Goal: Information Seeking & Learning: Learn about a topic

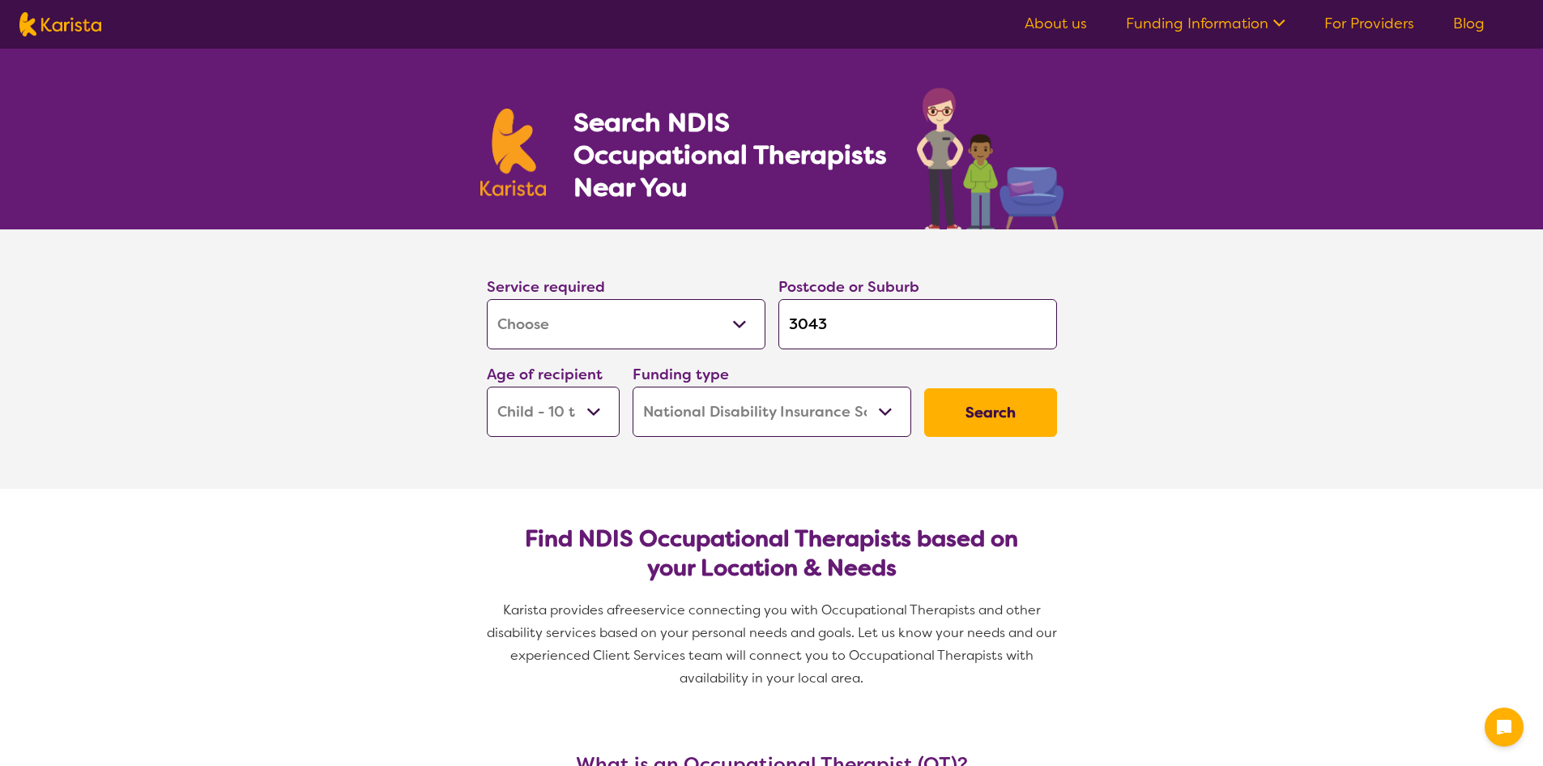
select select "[MEDICAL_DATA]"
select select "CH"
select select "NDIS"
select select "[MEDICAL_DATA]"
select select "CH"
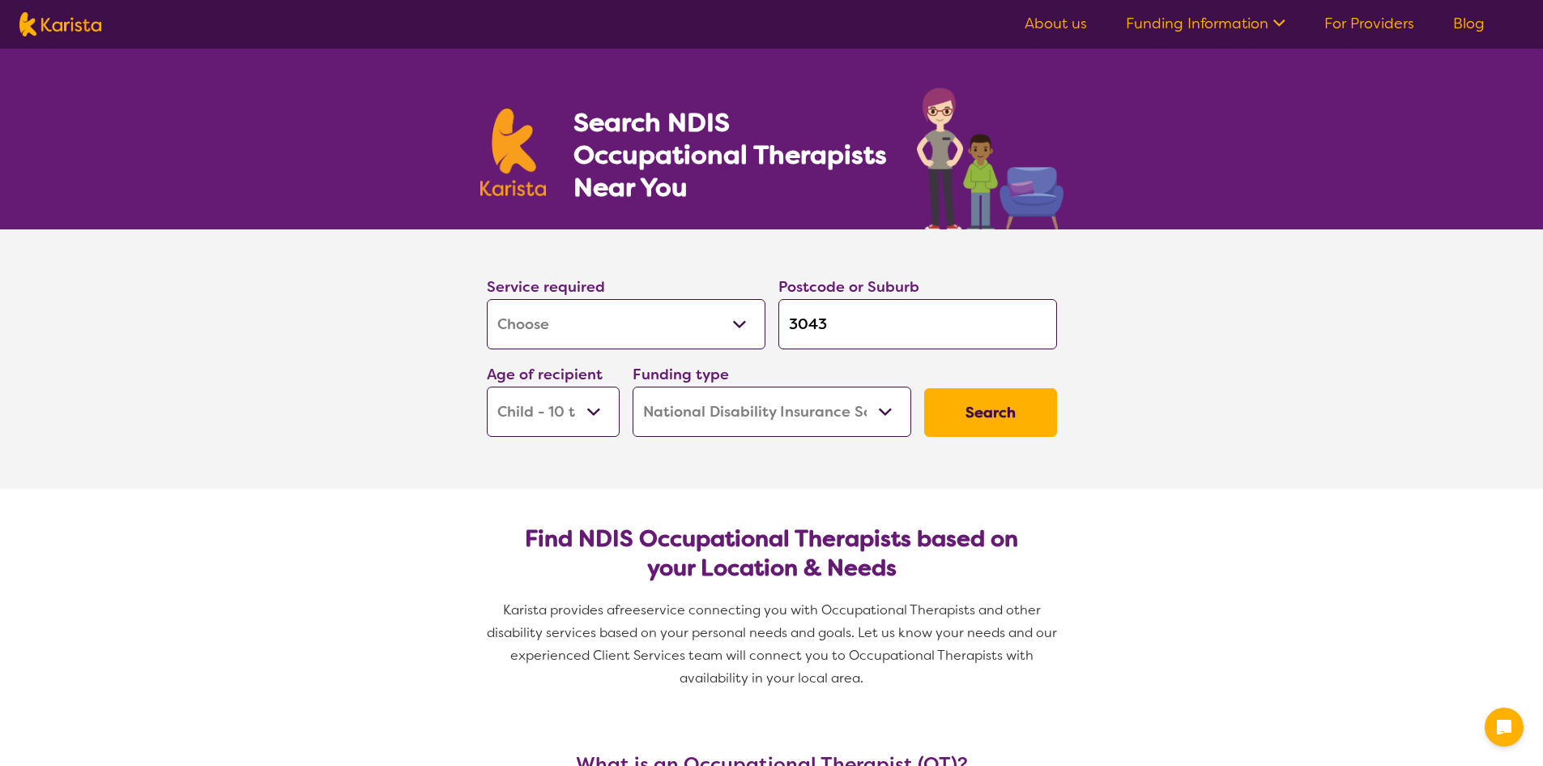
select select "NDIS"
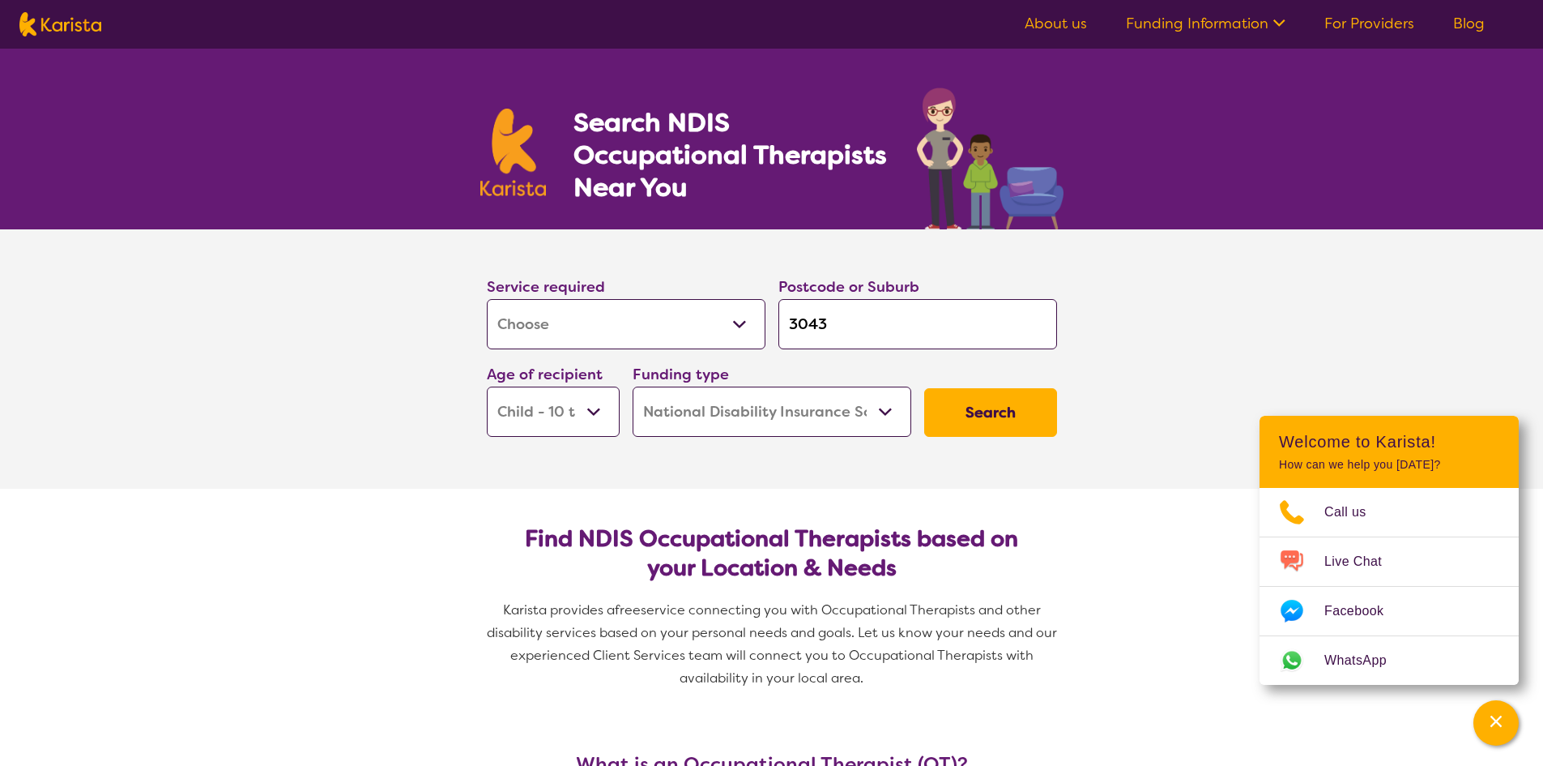
click at [804, 325] on input "3043" at bounding box center [918, 324] width 279 height 50
click at [810, 324] on input "3043" at bounding box center [918, 324] width 279 height 50
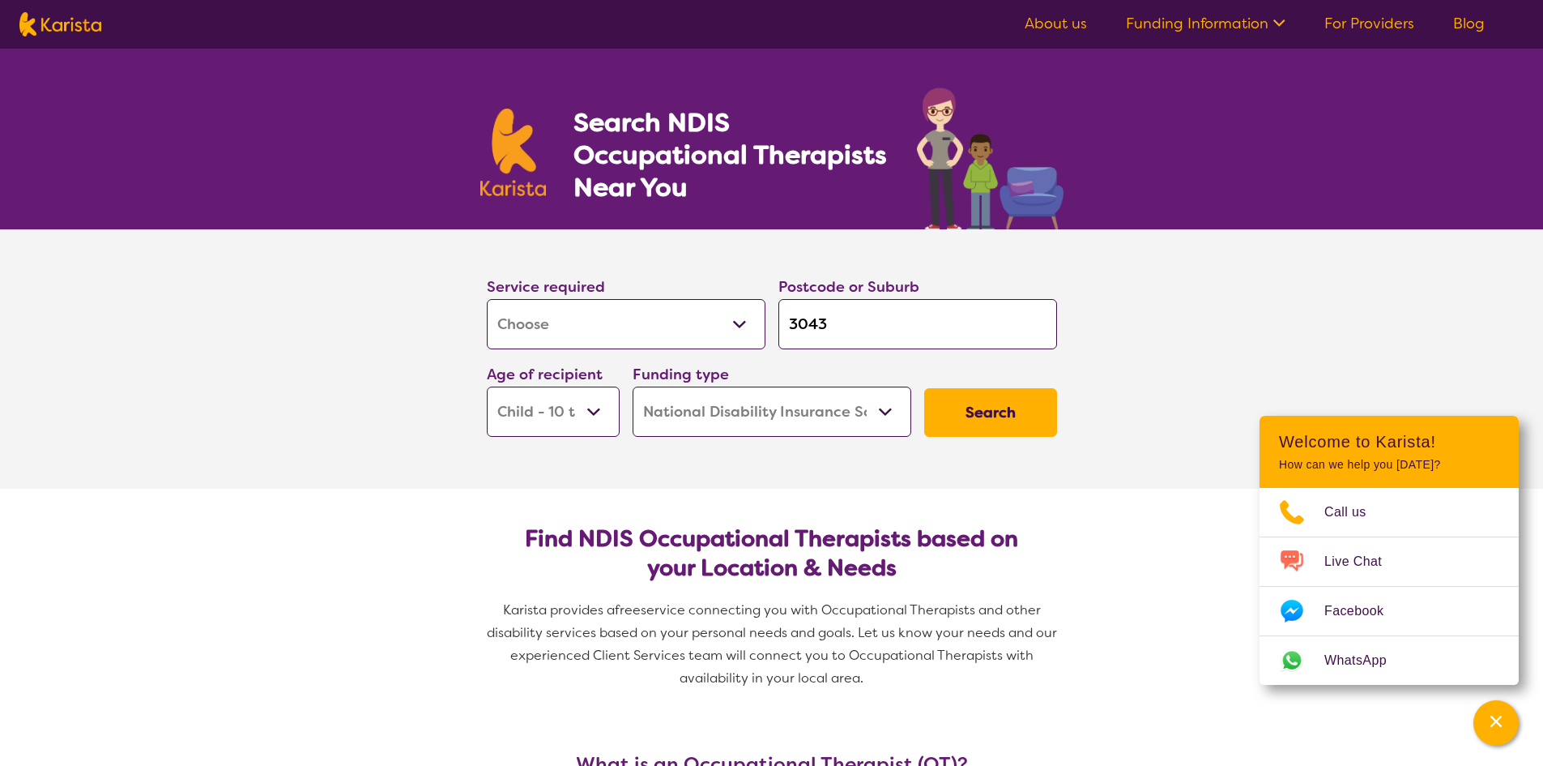
type input "6"
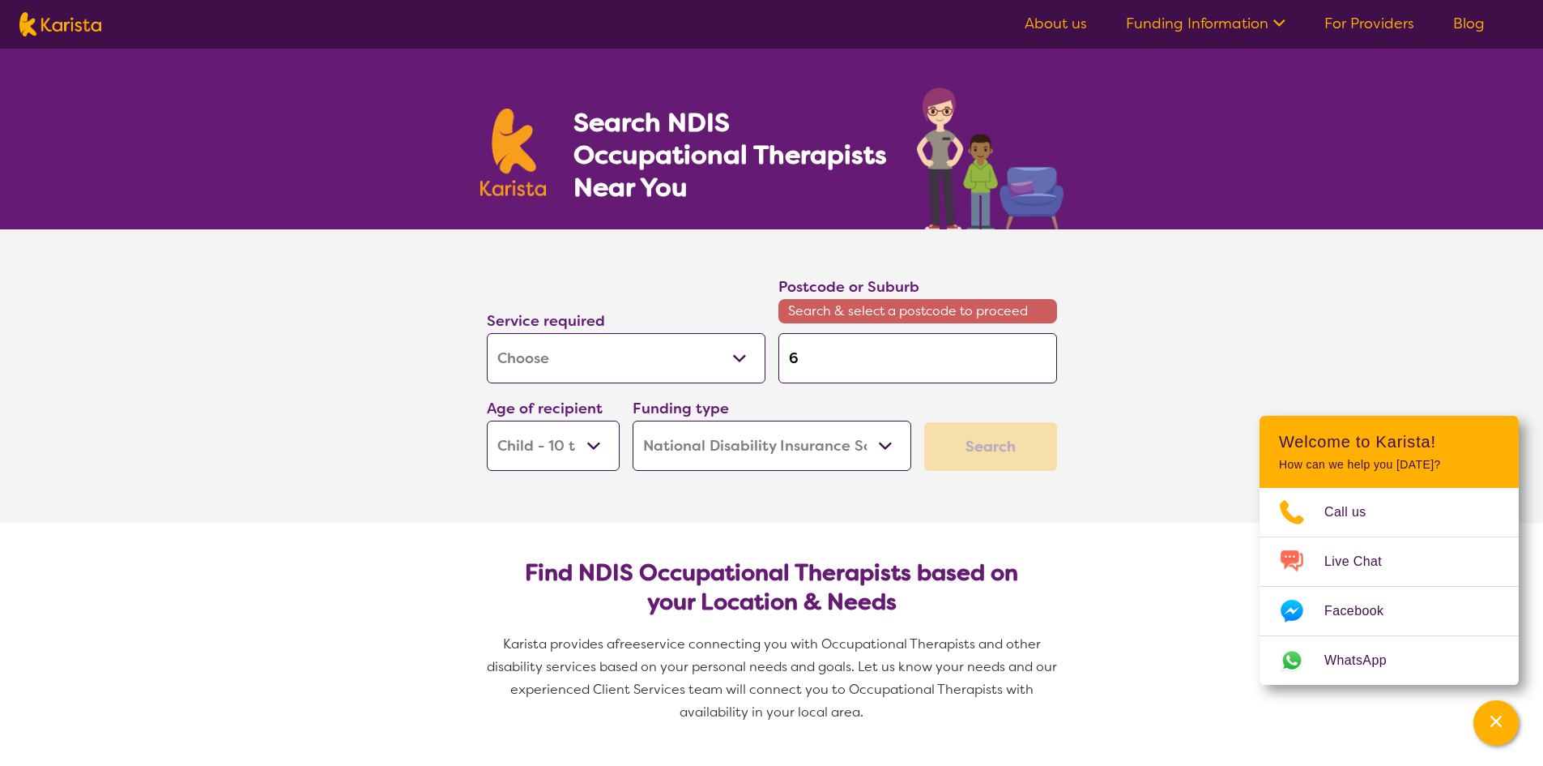
type input "62"
type input "623"
type input "6230"
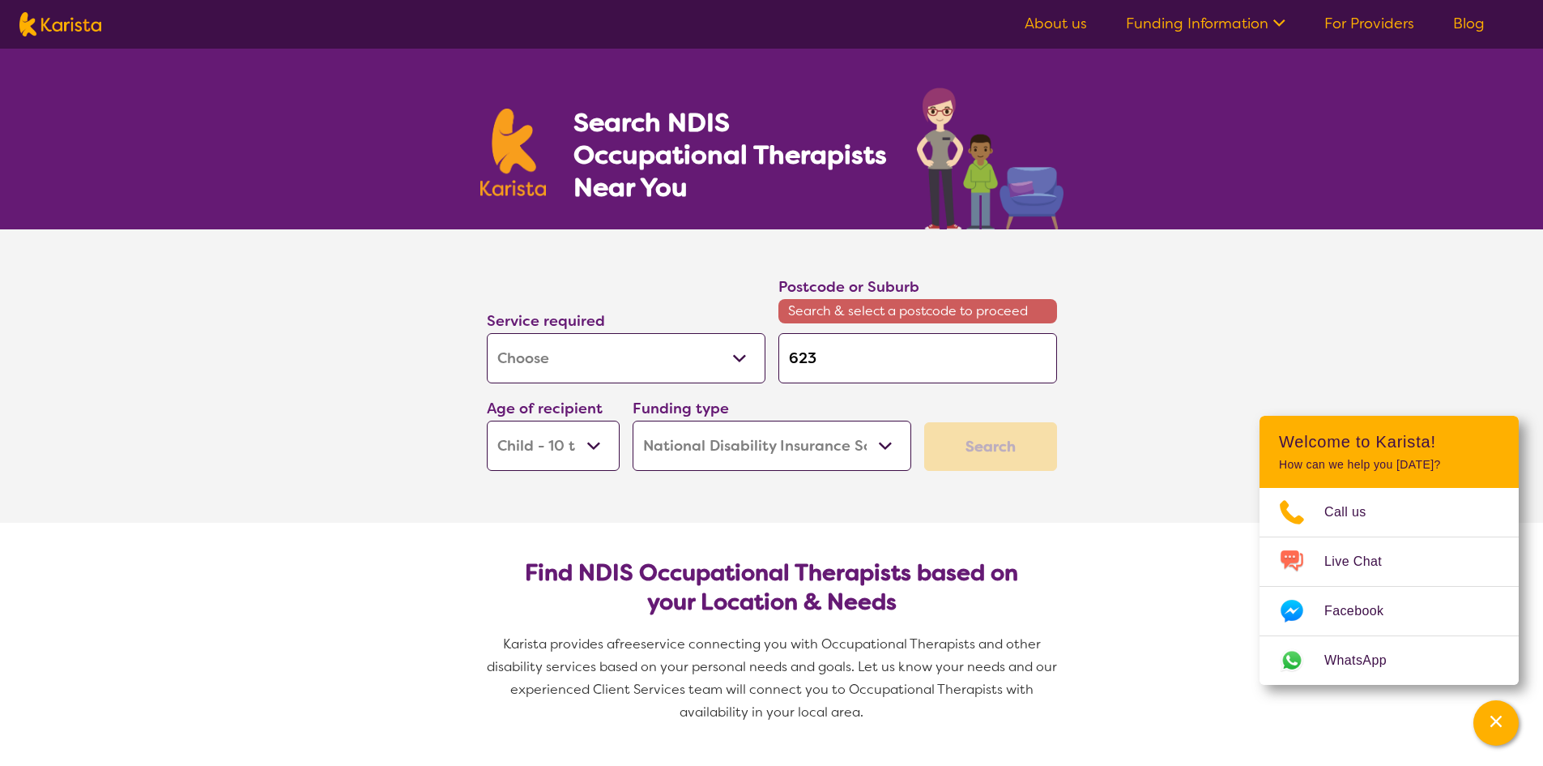
type input "6230"
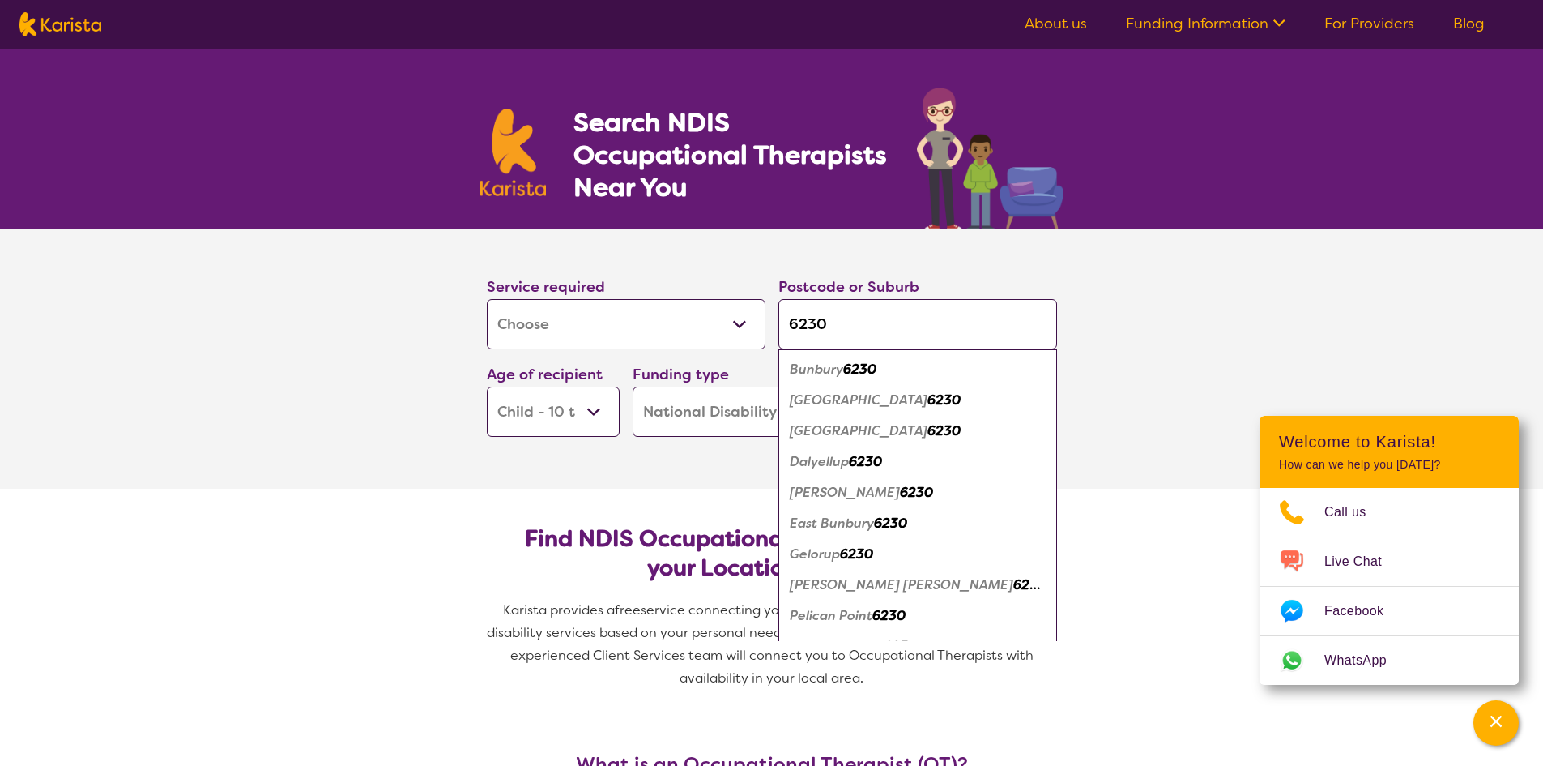
type input "6230"
click at [826, 370] on em "Bunbury" at bounding box center [816, 369] width 53 height 17
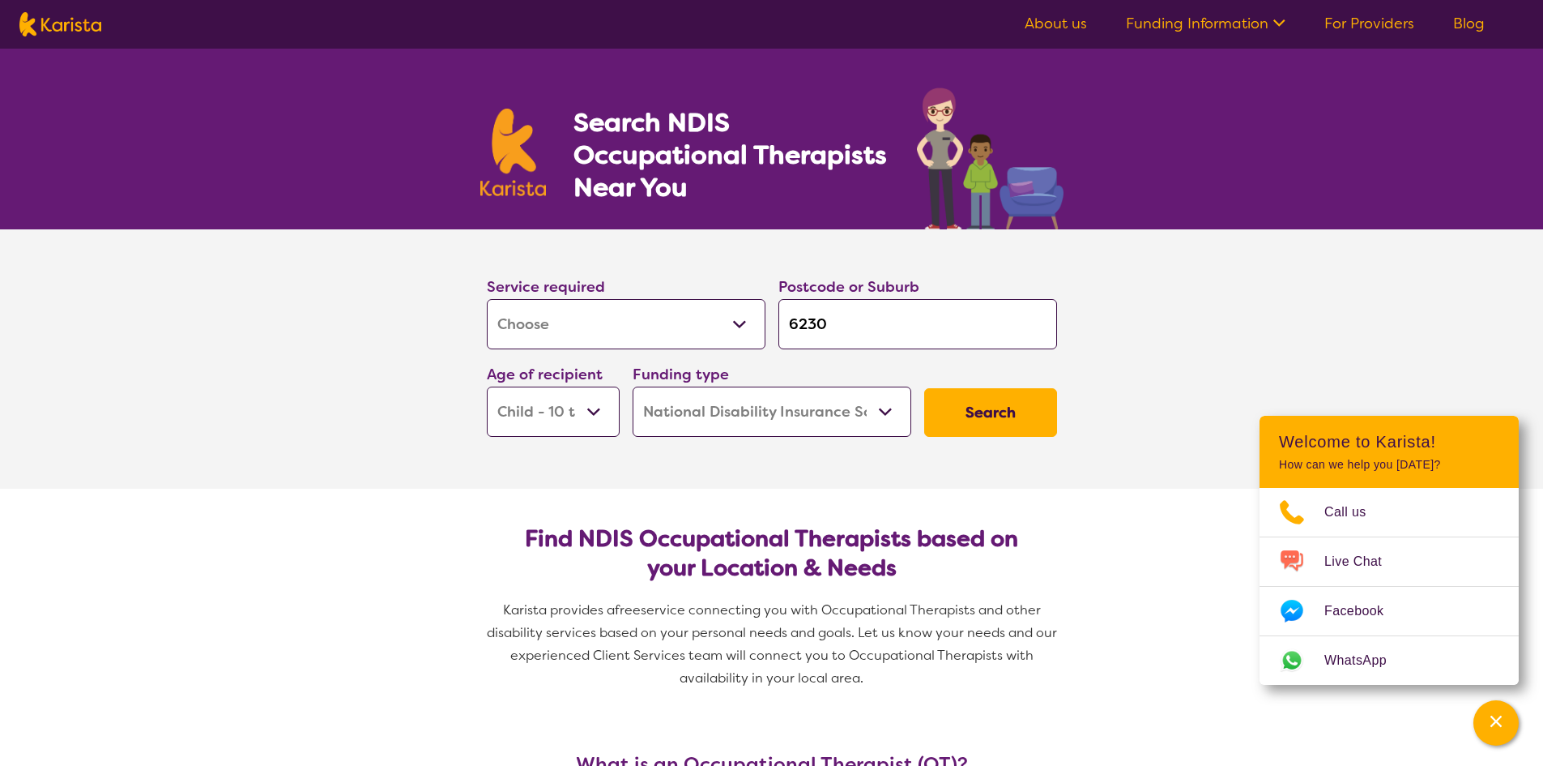
click at [598, 410] on select "Early Childhood - 0 to 9 Child - 10 to 11 Adolescent - 12 to 17 Adult - 18 to 6…" at bounding box center [553, 411] width 133 height 50
select select "AD"
click at [487, 386] on select "Early Childhood - 0 to 9 Child - 10 to 11 Adolescent - 12 to 17 Adult - 18 to 6…" at bounding box center [553, 411] width 133 height 50
select select "AD"
click at [986, 400] on button "Search" at bounding box center [990, 412] width 133 height 49
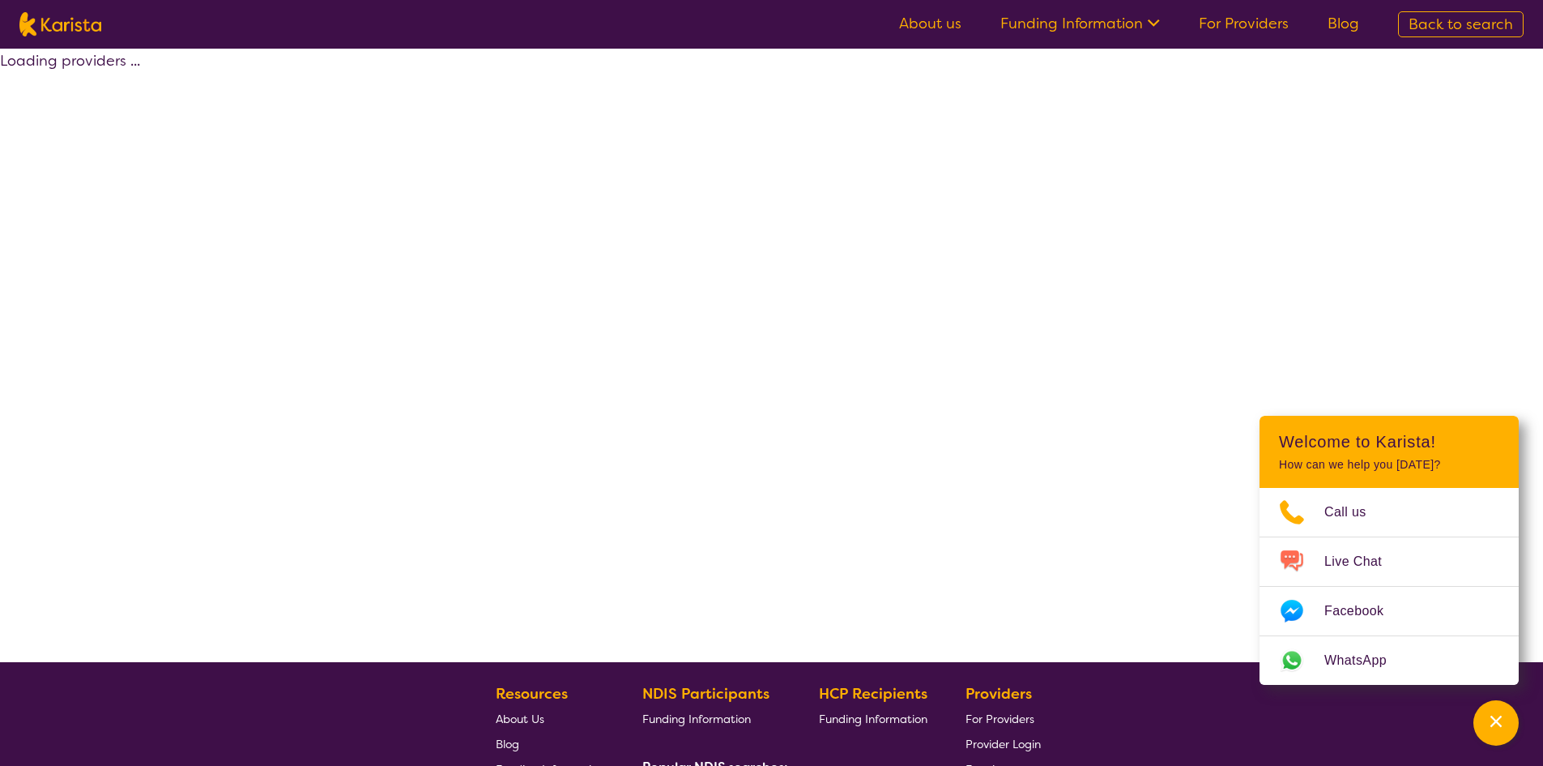
select select "by_score"
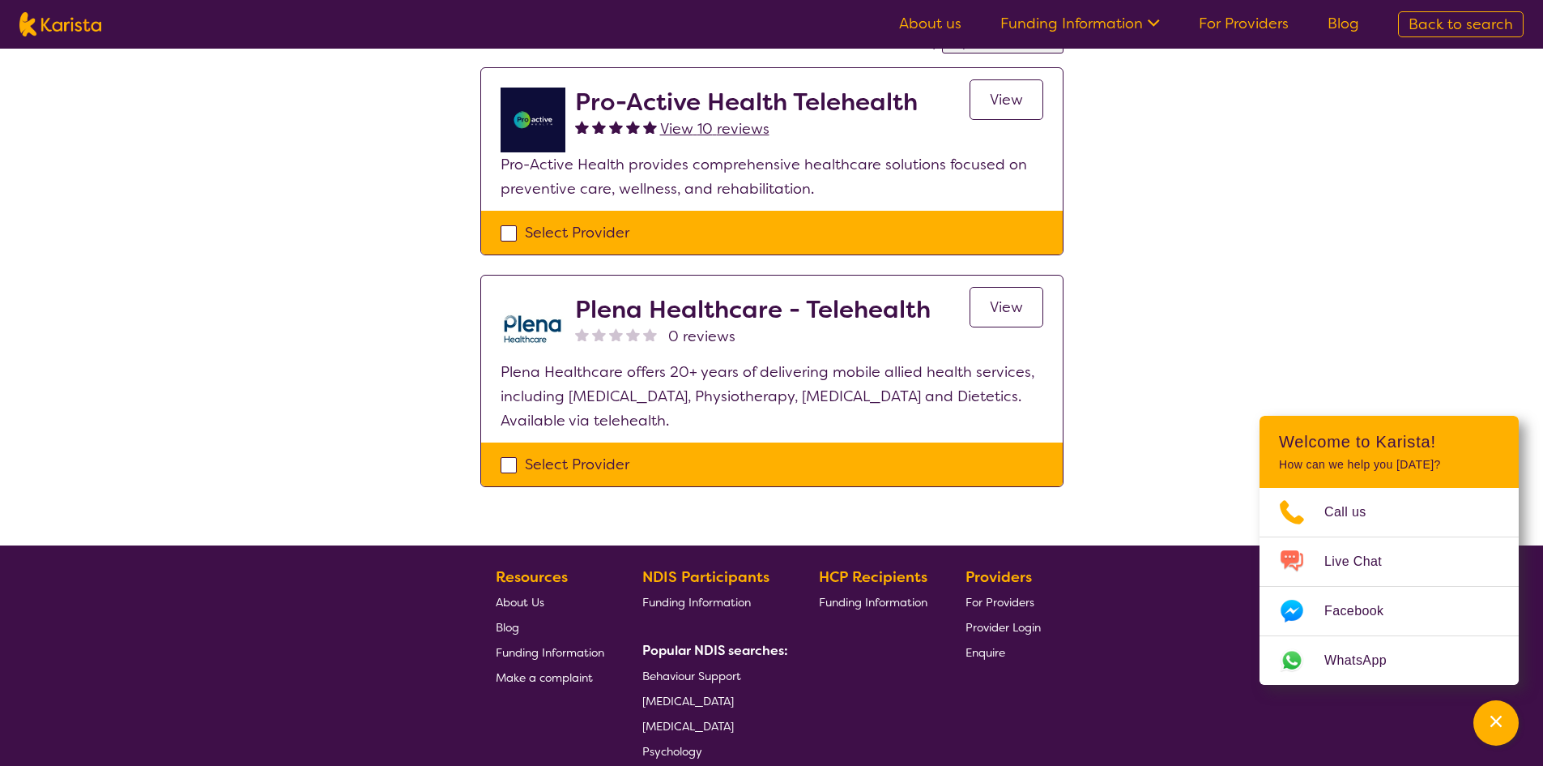
scroll to position [162, 0]
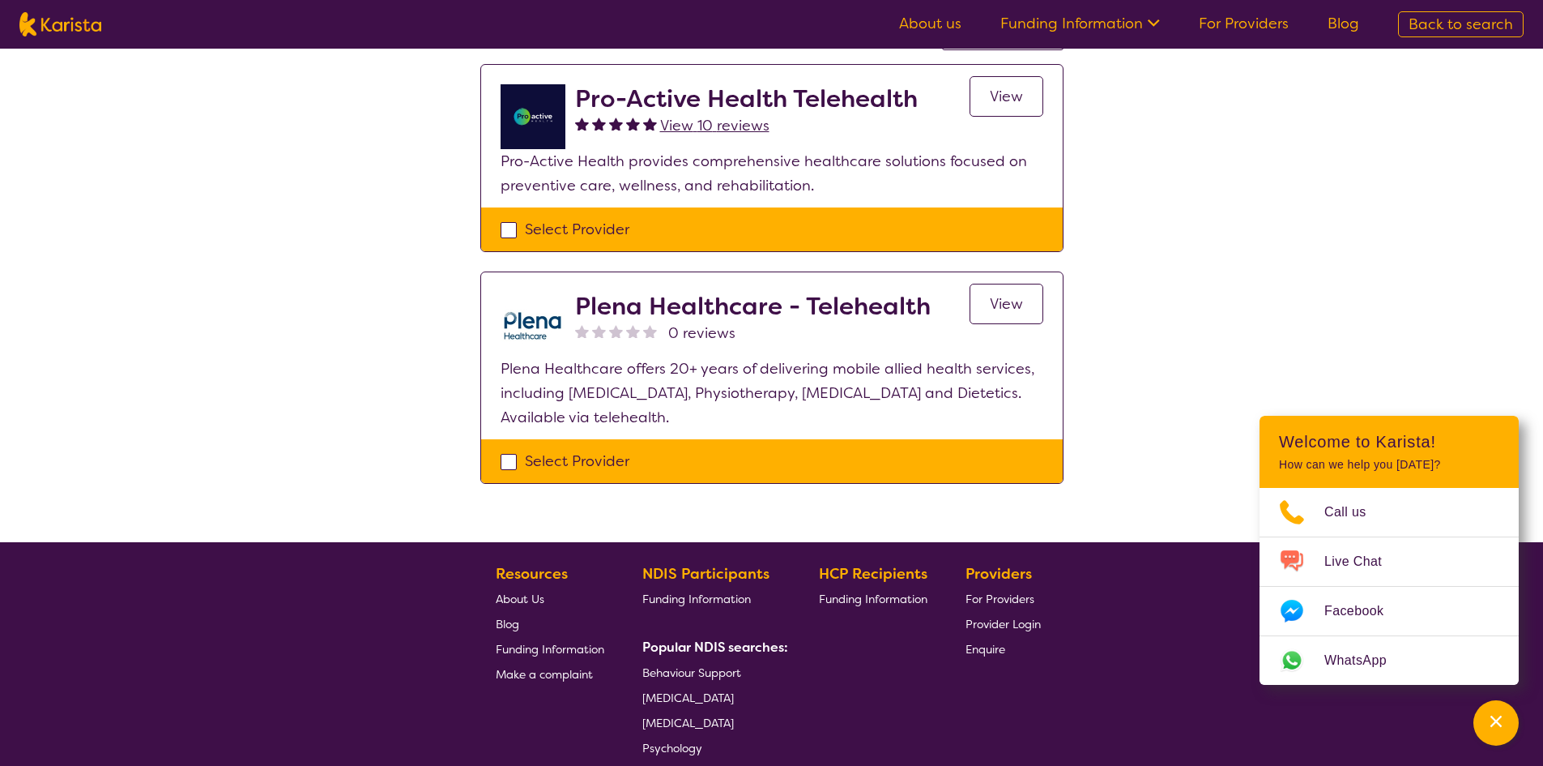
click at [992, 307] on span "View" at bounding box center [1006, 303] width 33 height 19
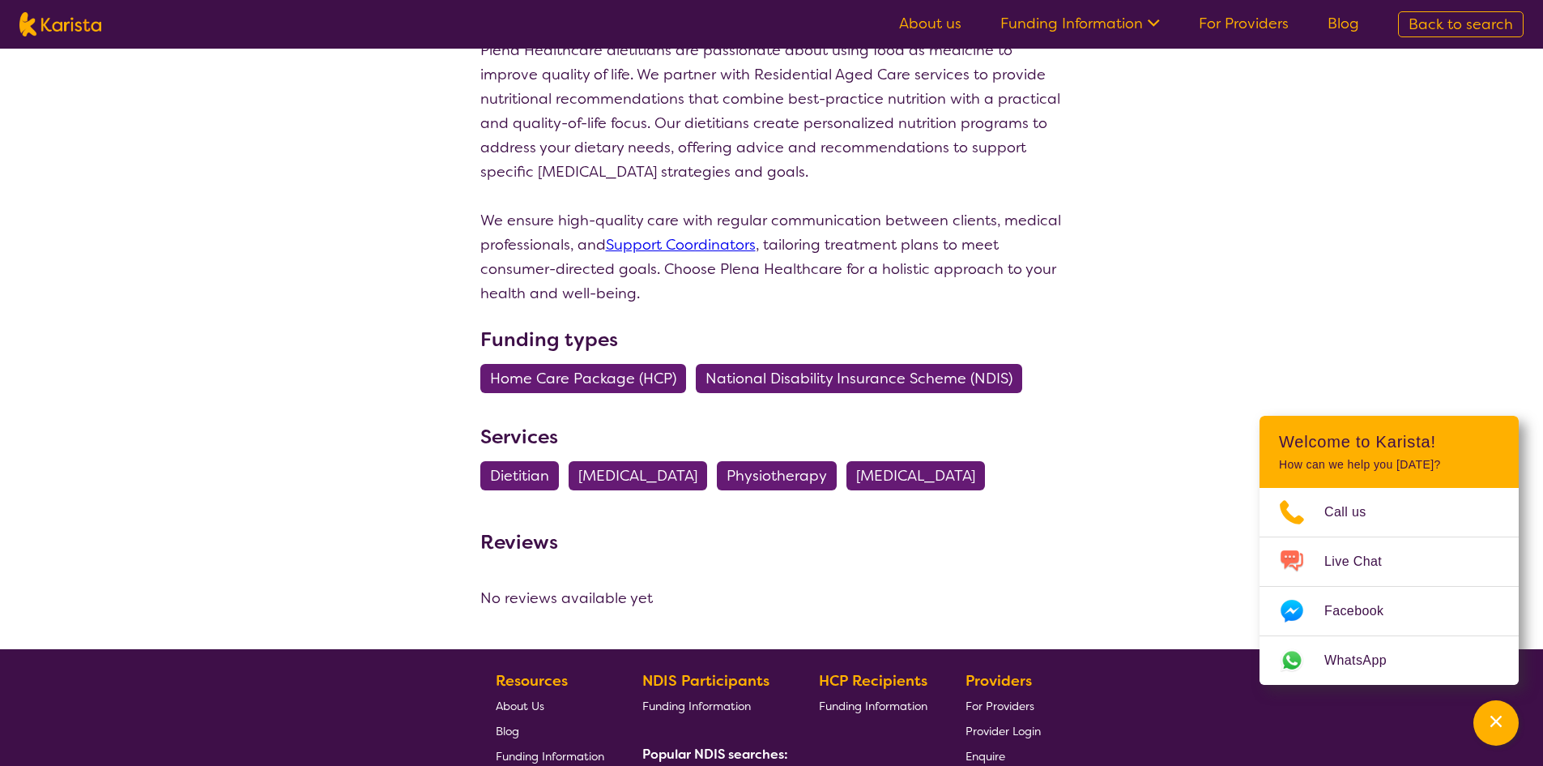
scroll to position [1539, 0]
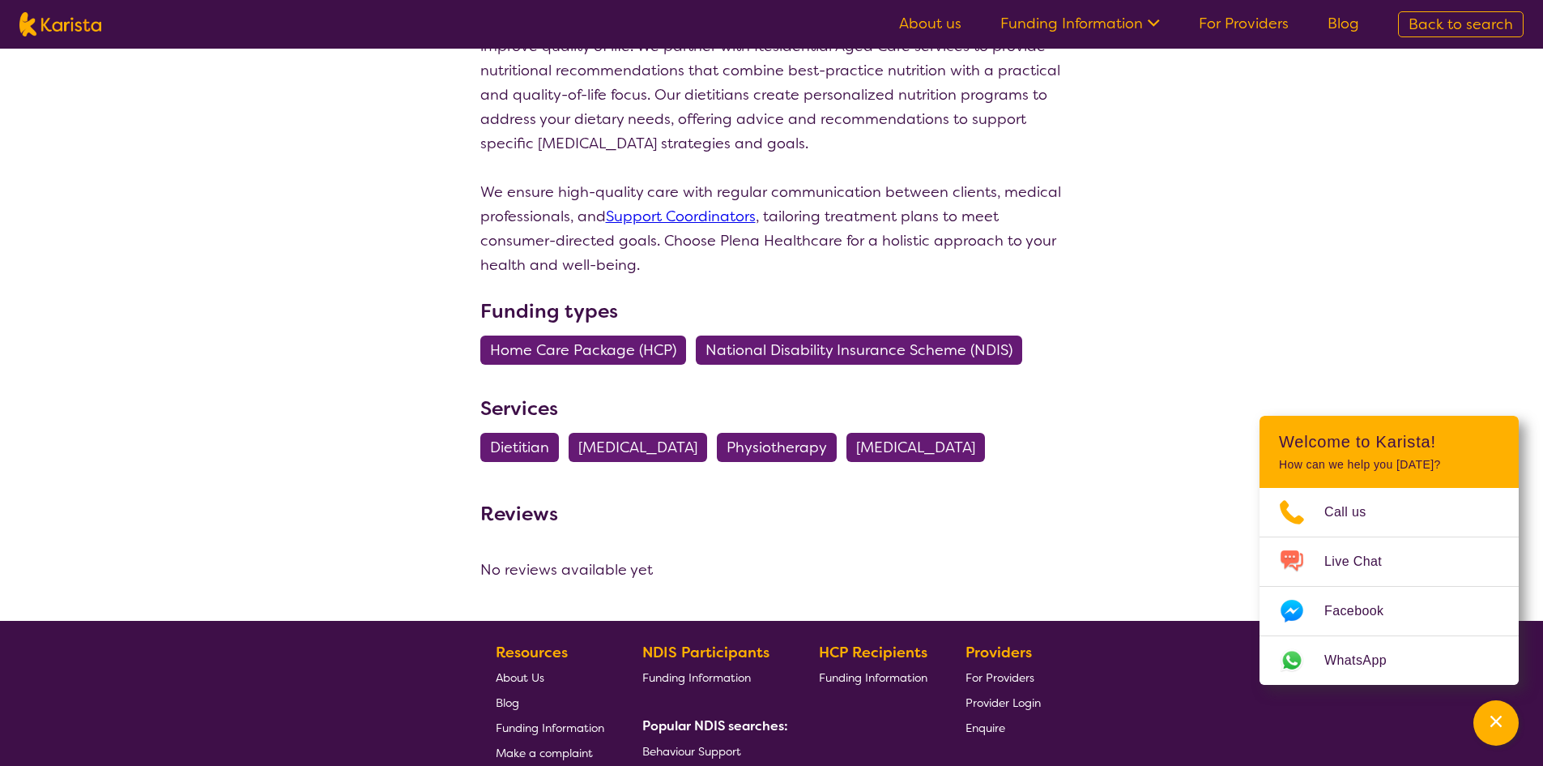
click at [843, 335] on span "National Disability Insurance Scheme (NDIS)" at bounding box center [859, 349] width 307 height 29
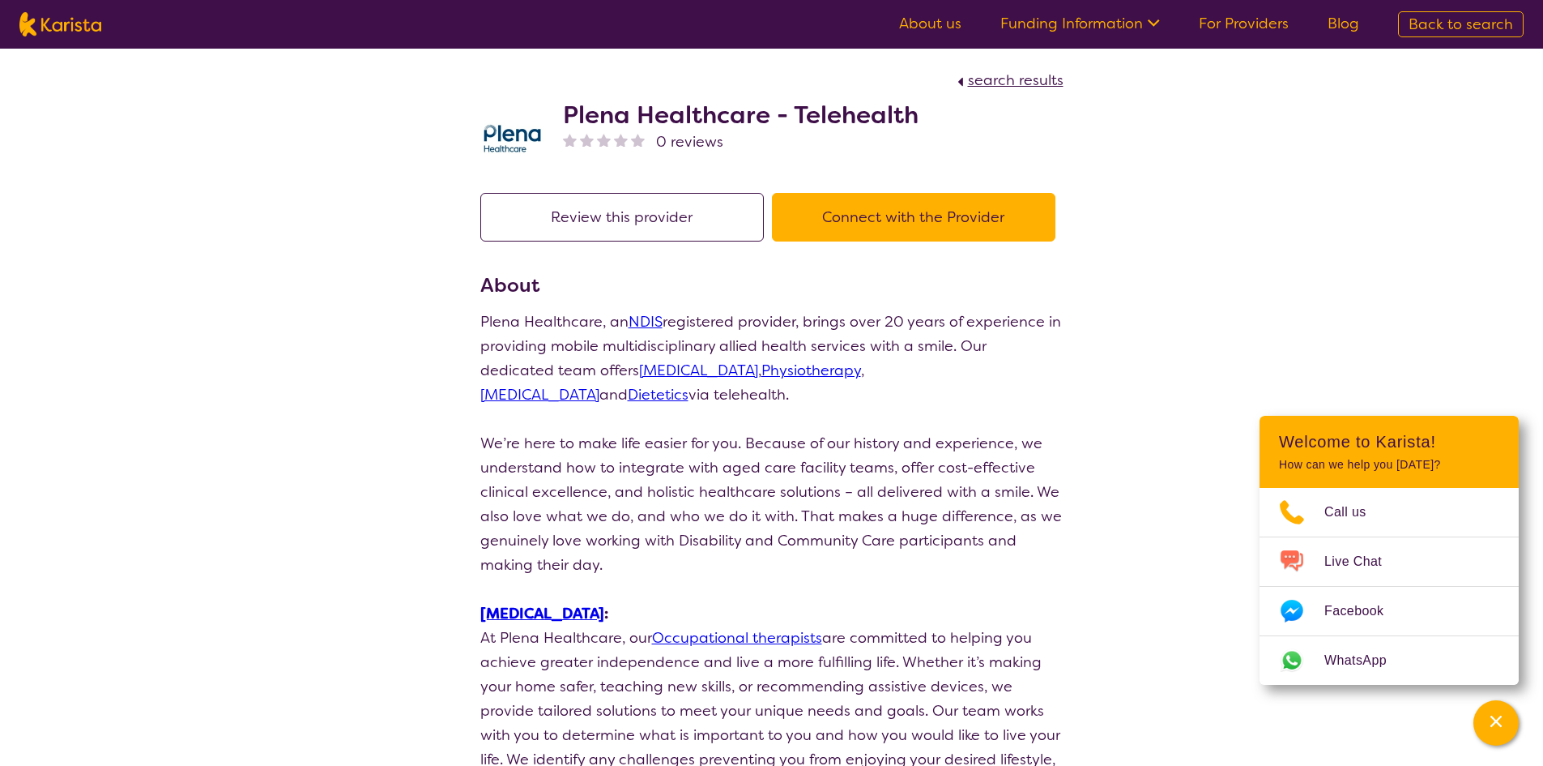
scroll to position [162, 0]
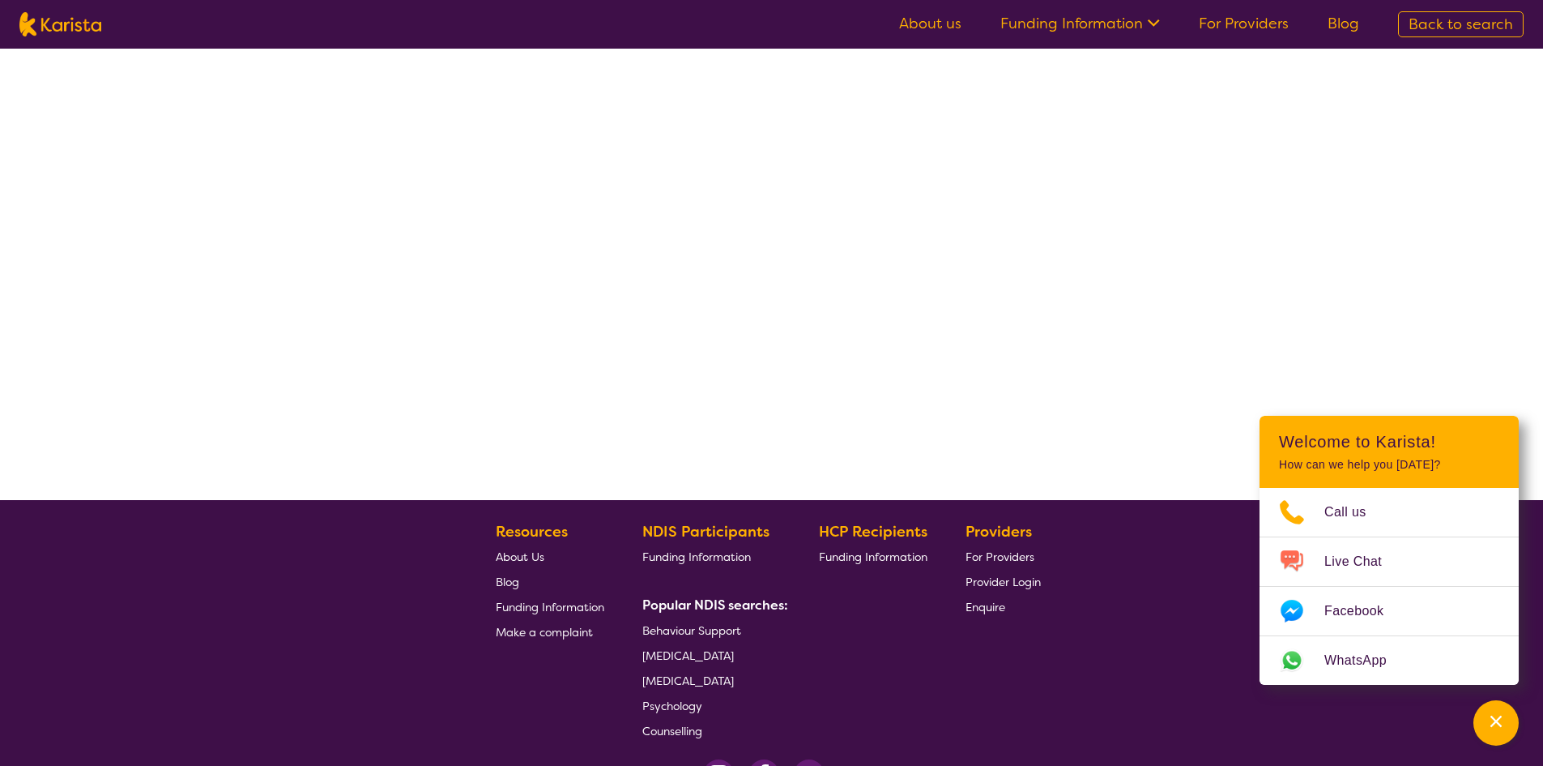
select select "by_score"
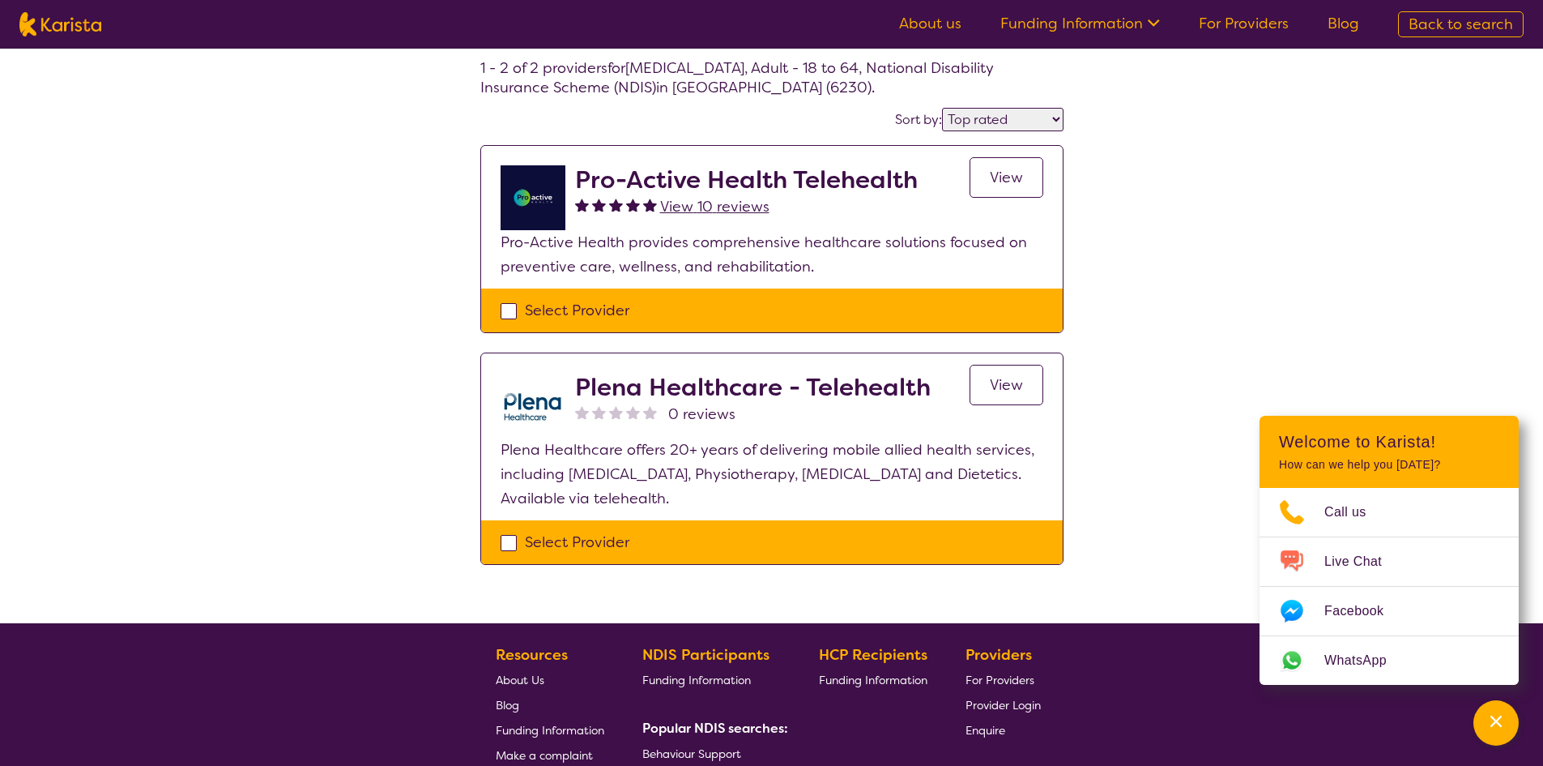
scroll to position [0, 0]
